Goal: Book appointment/travel/reservation

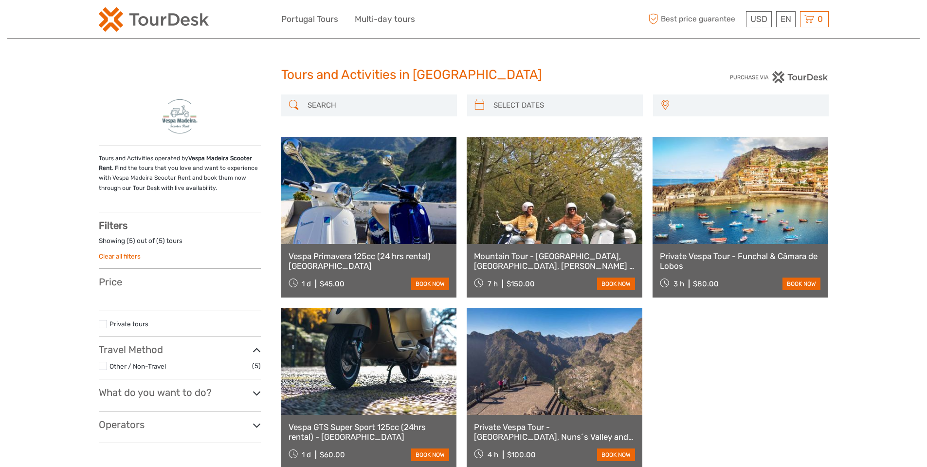
select select
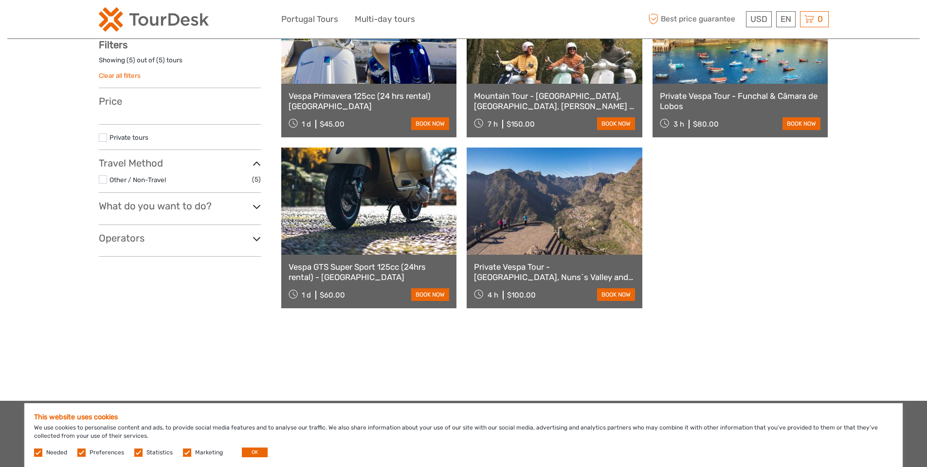
scroll to position [195, 0]
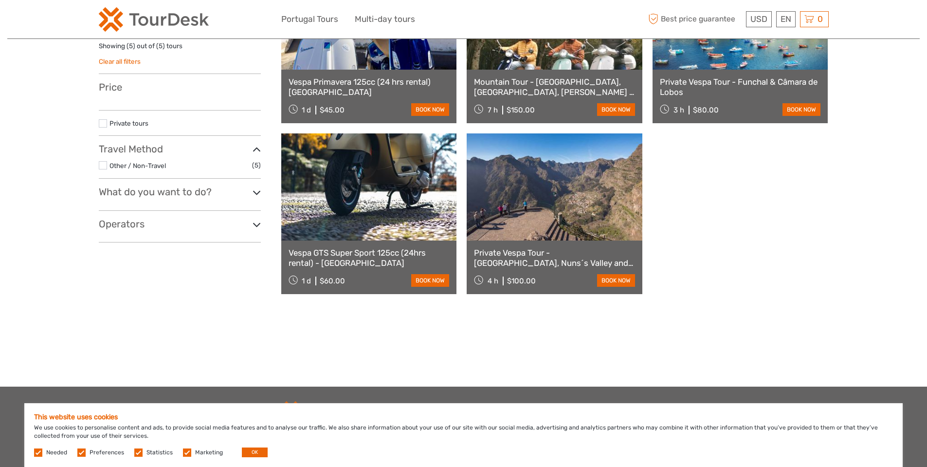
click at [235, 197] on h3 "What do you want to do?" at bounding box center [180, 192] width 162 height 12
click at [228, 247] on h3 "Operators" at bounding box center [180, 250] width 162 height 12
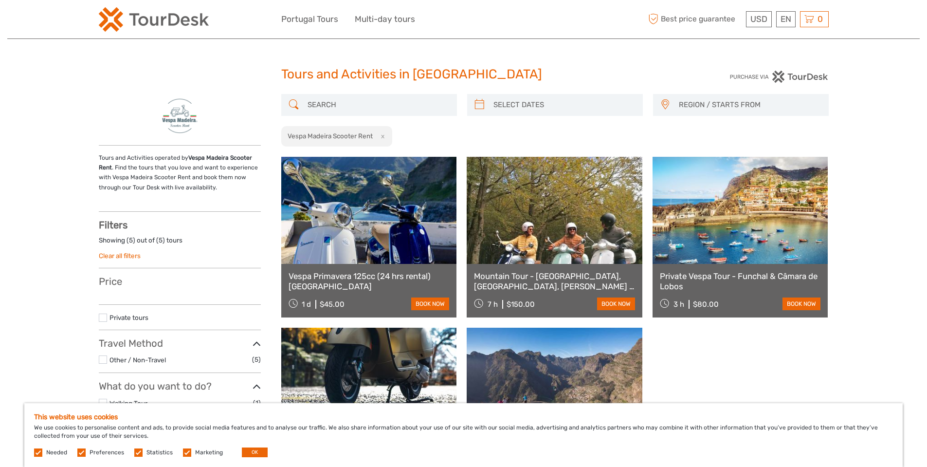
scroll to position [0, 0]
click at [552, 62] on div "Tours and Activities in Portugal Tours and Activities in Portugal REGION / STAR…" at bounding box center [463, 290] width 912 height 581
click at [326, 256] on link at bounding box center [369, 210] width 176 height 107
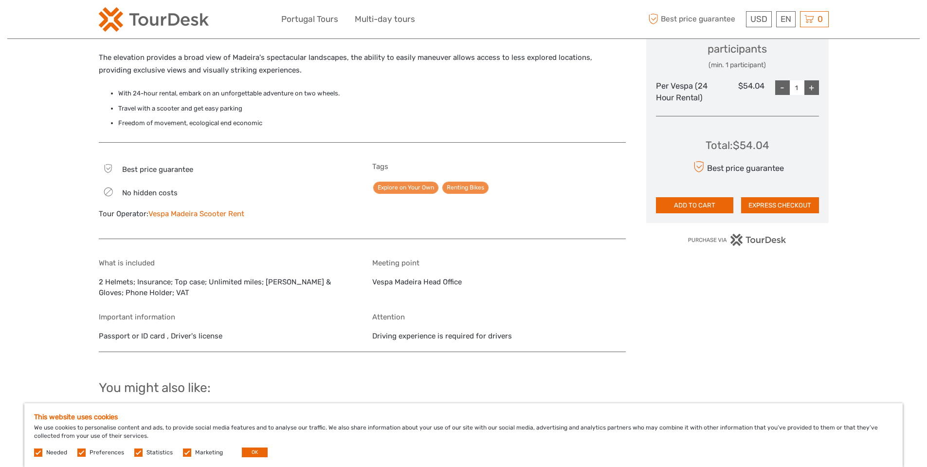
scroll to position [438, 0]
